Goal: Information Seeking & Learning: Check status

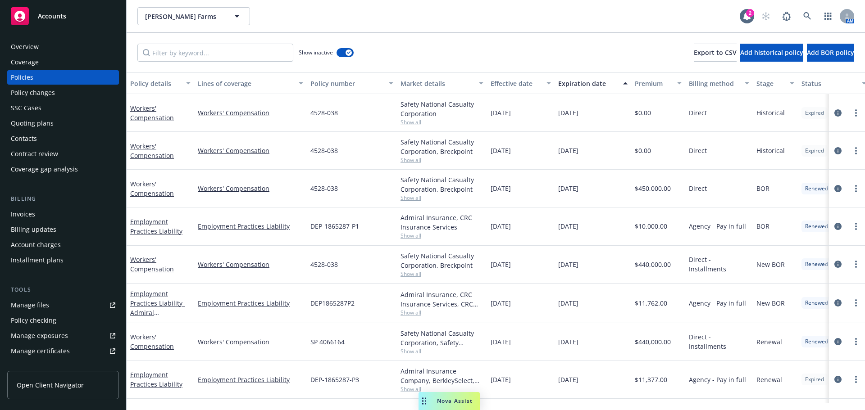
click at [46, 131] on div "Quoting plans" at bounding box center [32, 123] width 43 height 14
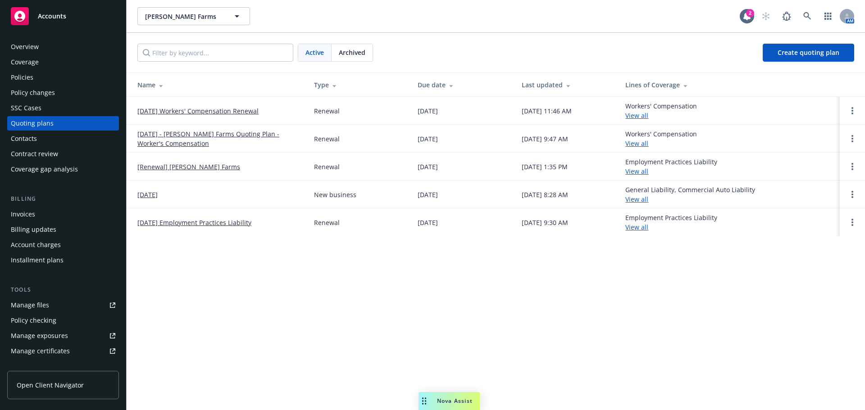
click at [191, 111] on link "[DATE] Workers' Compensation Renewal" at bounding box center [197, 110] width 121 height 9
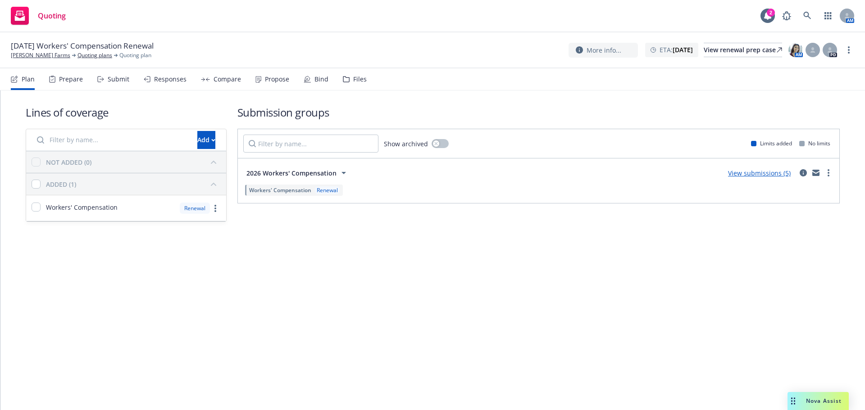
click at [367, 90] on div "Files" at bounding box center [355, 79] width 24 height 22
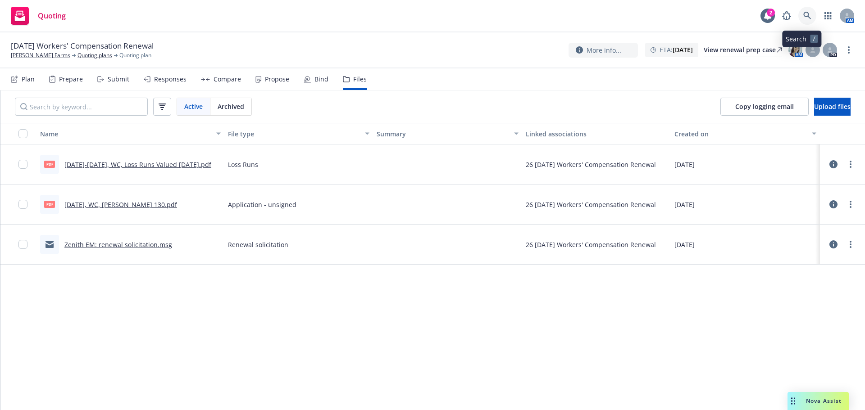
click at [806, 13] on link at bounding box center [807, 16] width 18 height 18
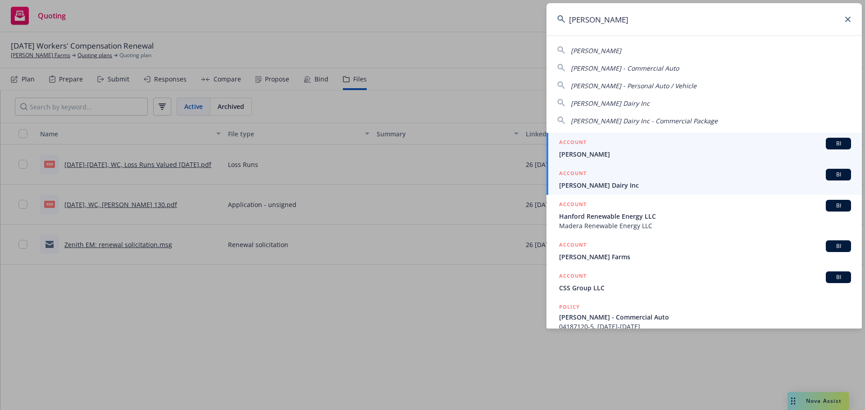
type input "philip verwey"
click at [608, 189] on span "Philip Verwey Dairy Inc" at bounding box center [705, 185] width 292 height 9
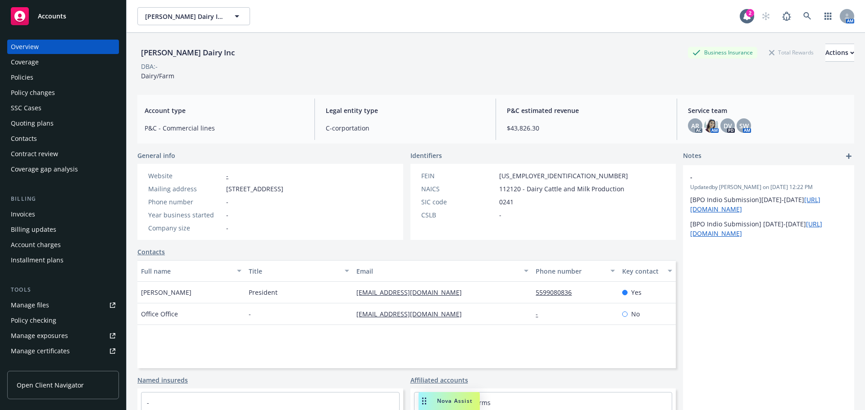
click at [48, 131] on div "Quoting plans" at bounding box center [32, 123] width 43 height 14
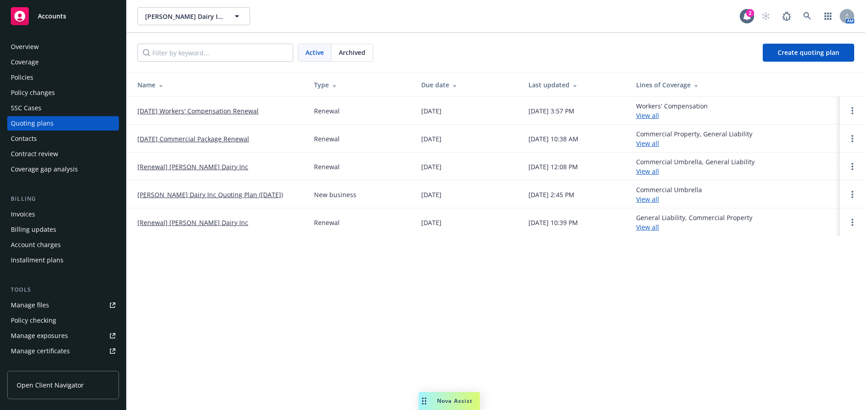
click at [238, 114] on link "[DATE] Workers' Compensation Renewal" at bounding box center [197, 110] width 121 height 9
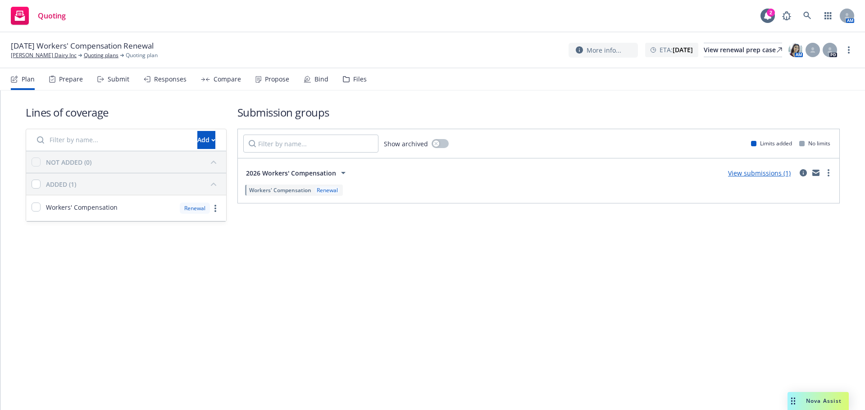
click at [350, 82] on icon at bounding box center [346, 79] width 7 height 6
